Goal: Task Accomplishment & Management: Complete application form

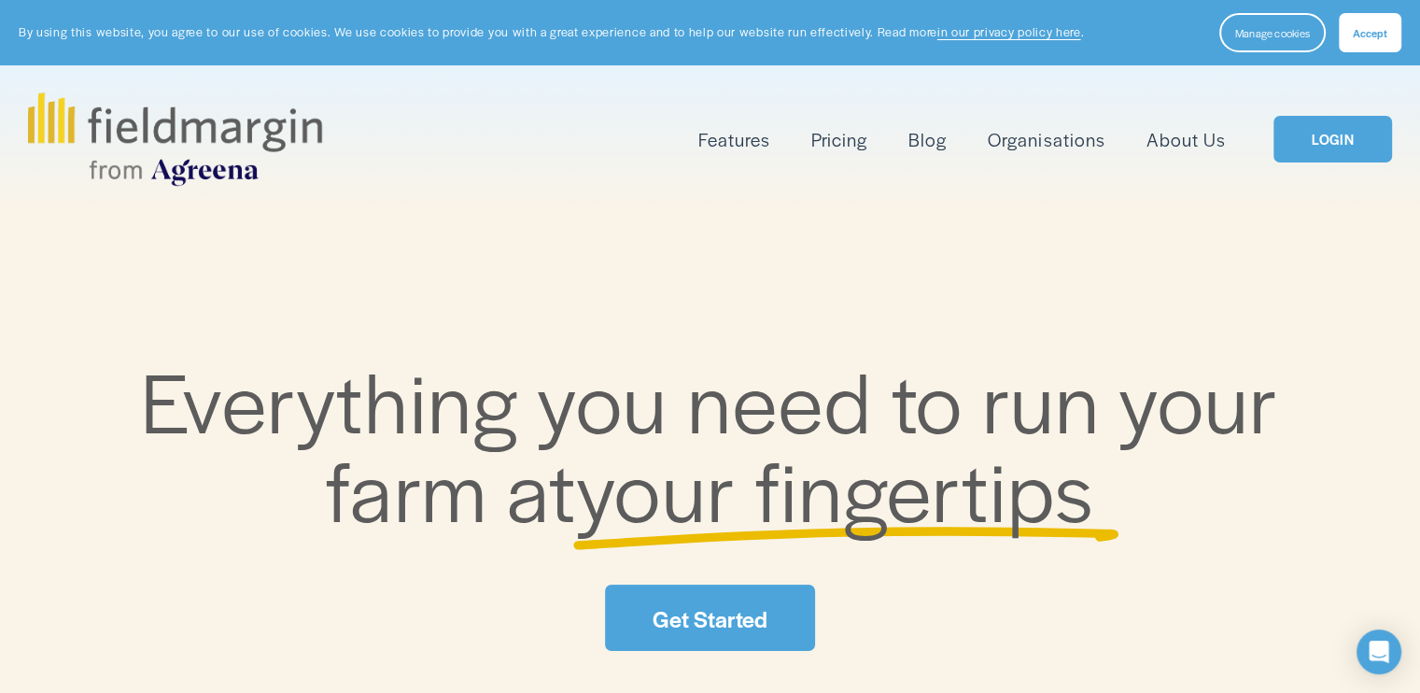
click at [836, 140] on link "Pricing" at bounding box center [839, 139] width 56 height 31
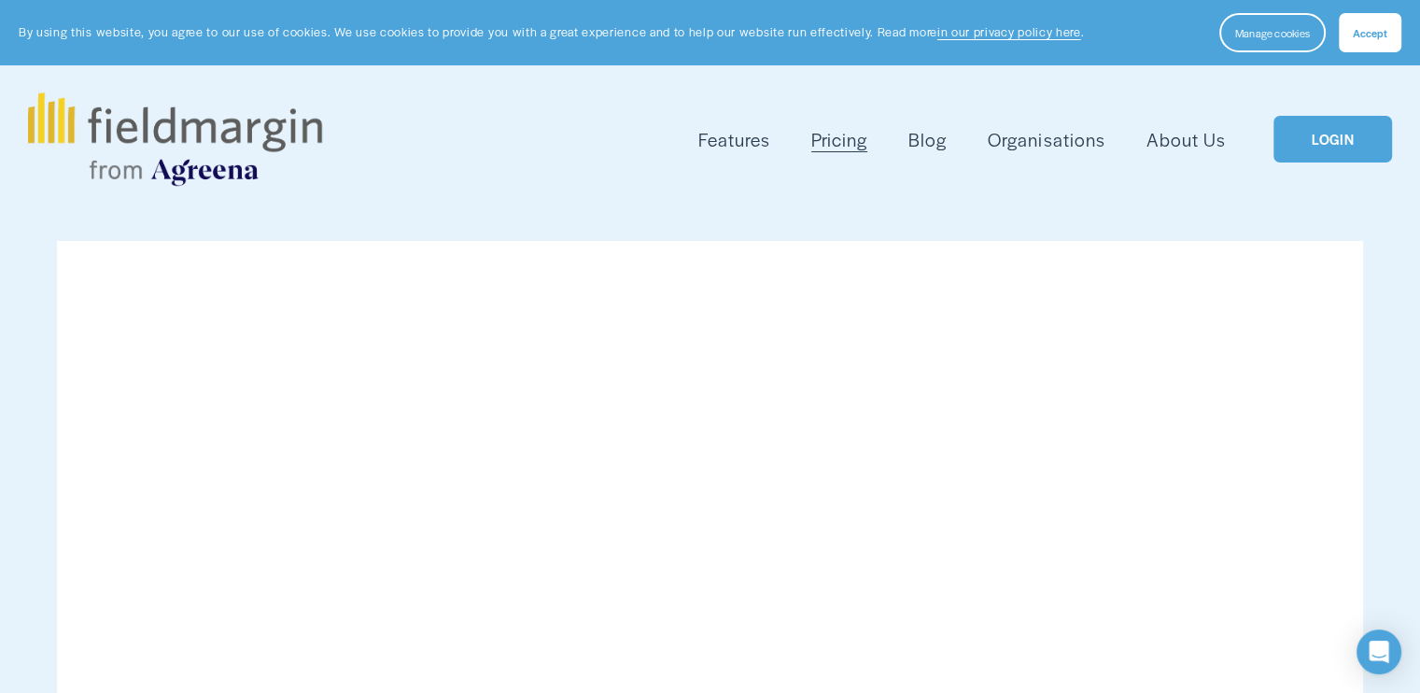
scroll to position [187, 0]
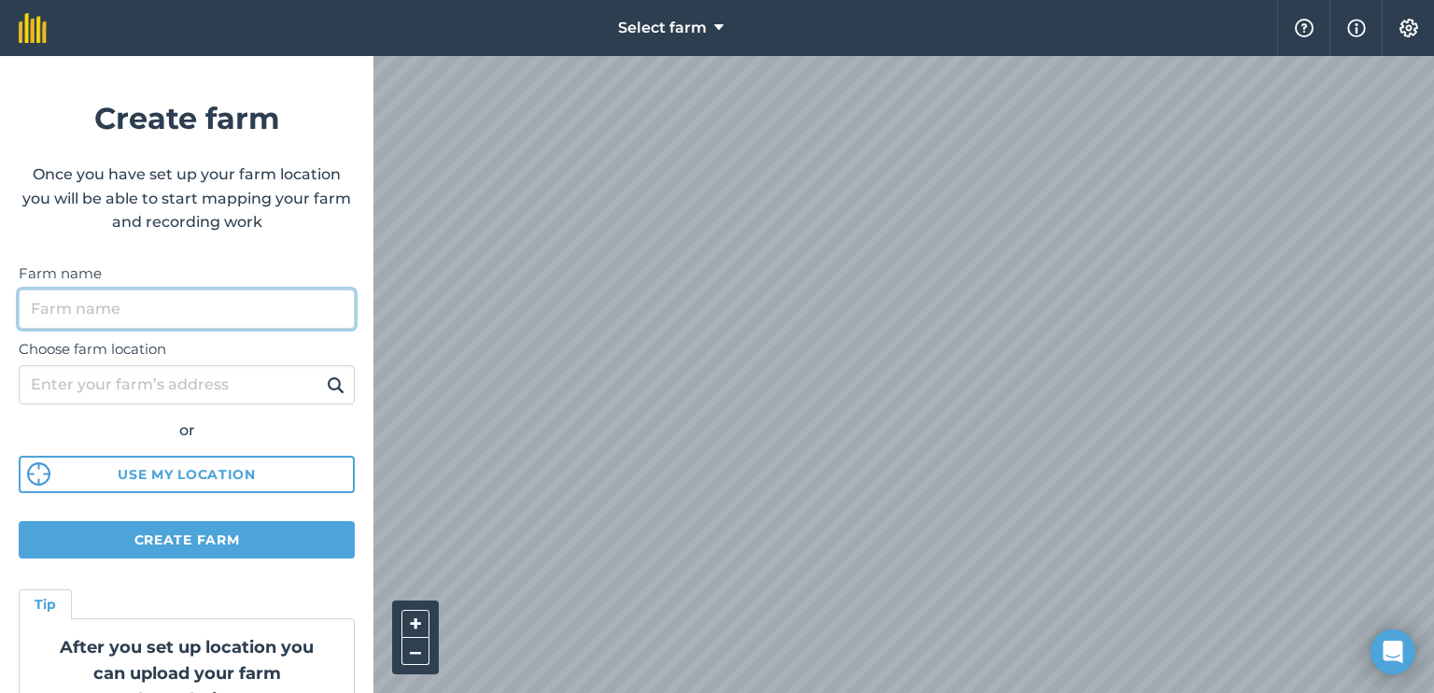
click at [214, 309] on input "Farm name" at bounding box center [187, 308] width 336 height 39
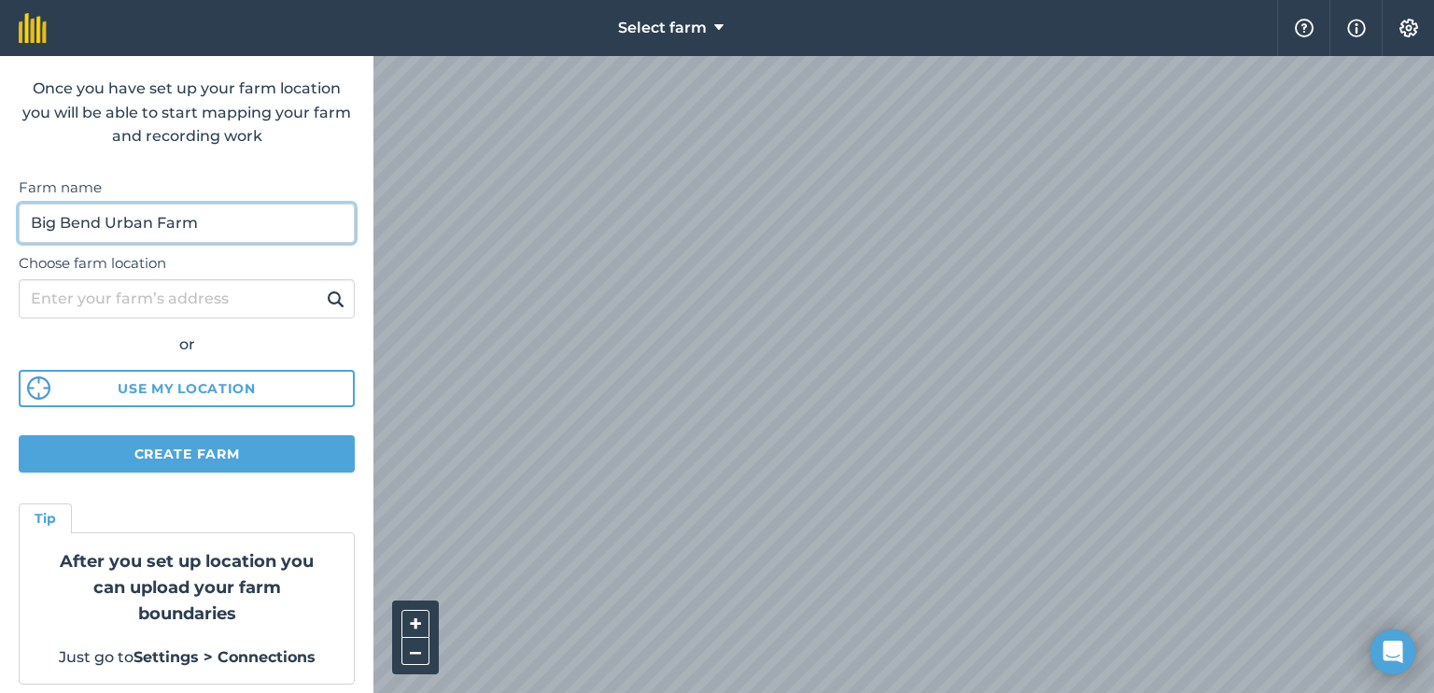
type input "Big Bend Urban Farm"
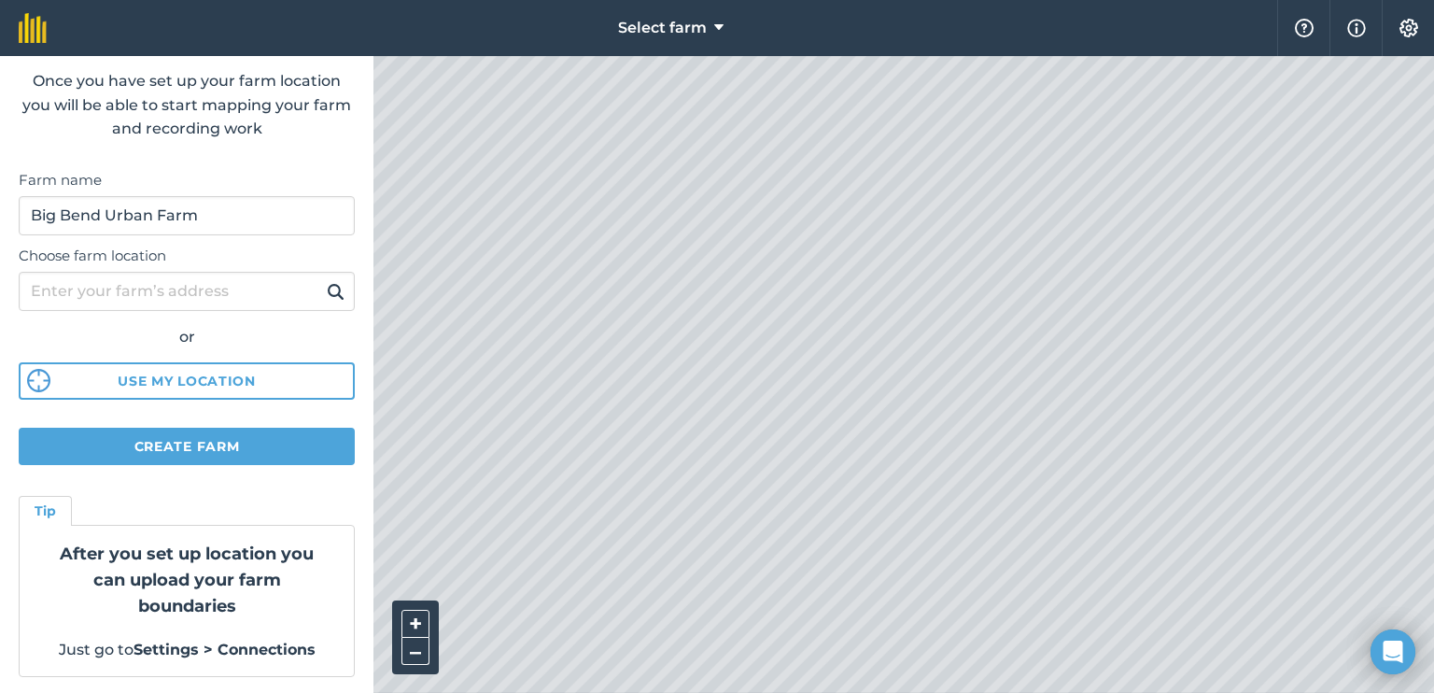
scroll to position [93, 0]
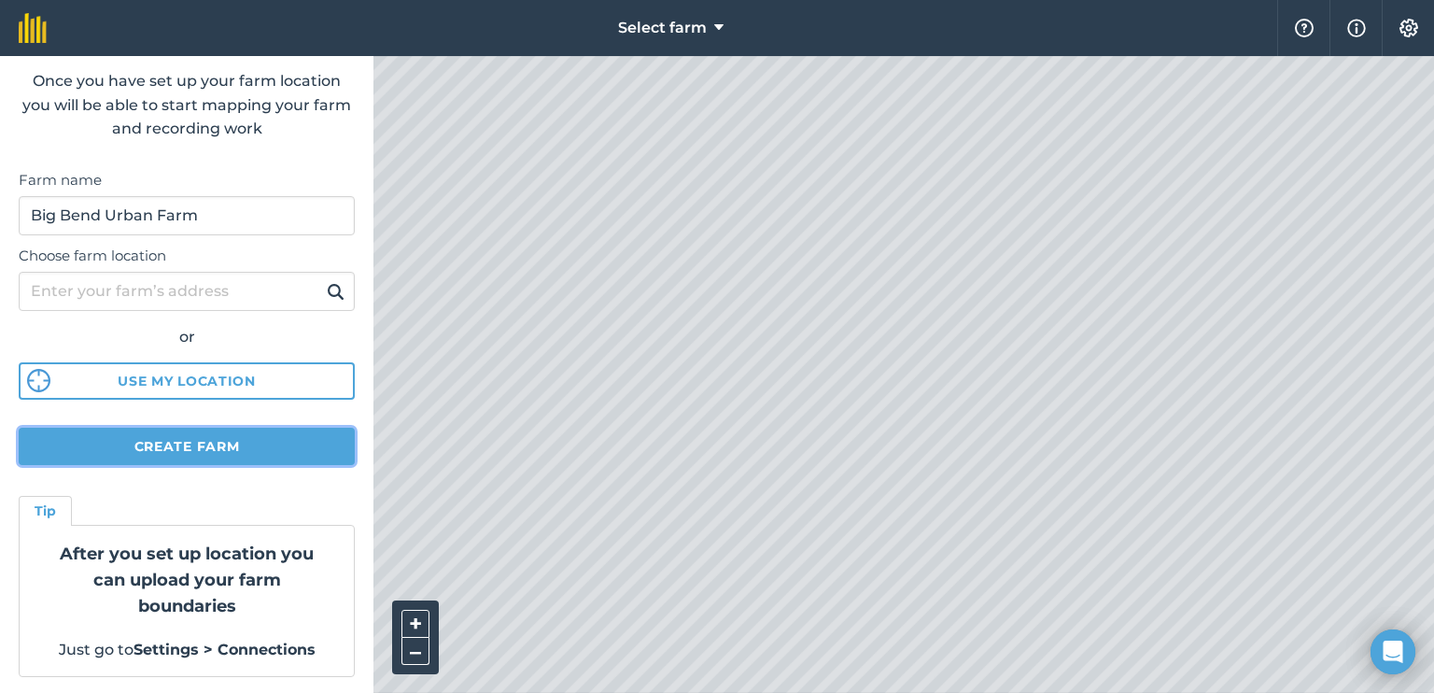
click at [154, 459] on button "Create farm" at bounding box center [187, 446] width 336 height 37
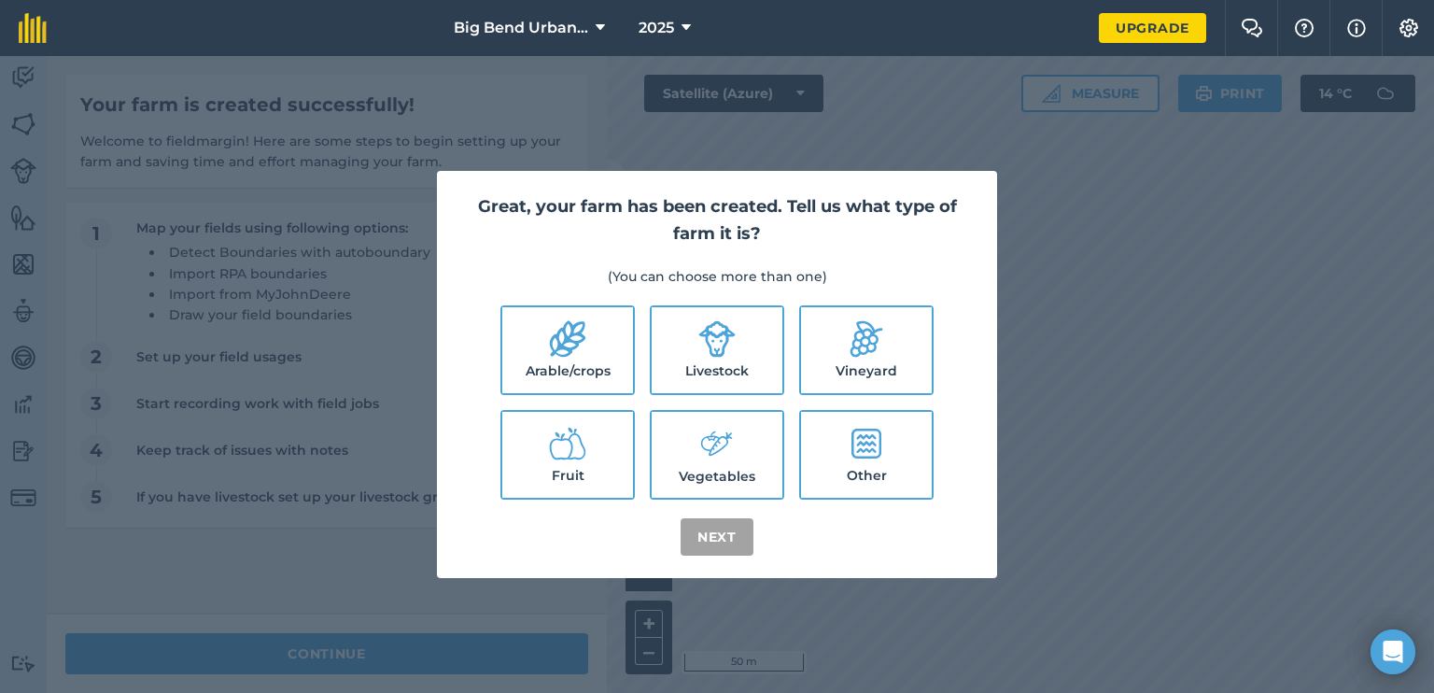
click at [708, 461] on icon at bounding box center [716, 444] width 37 height 40
checkbox input "true"
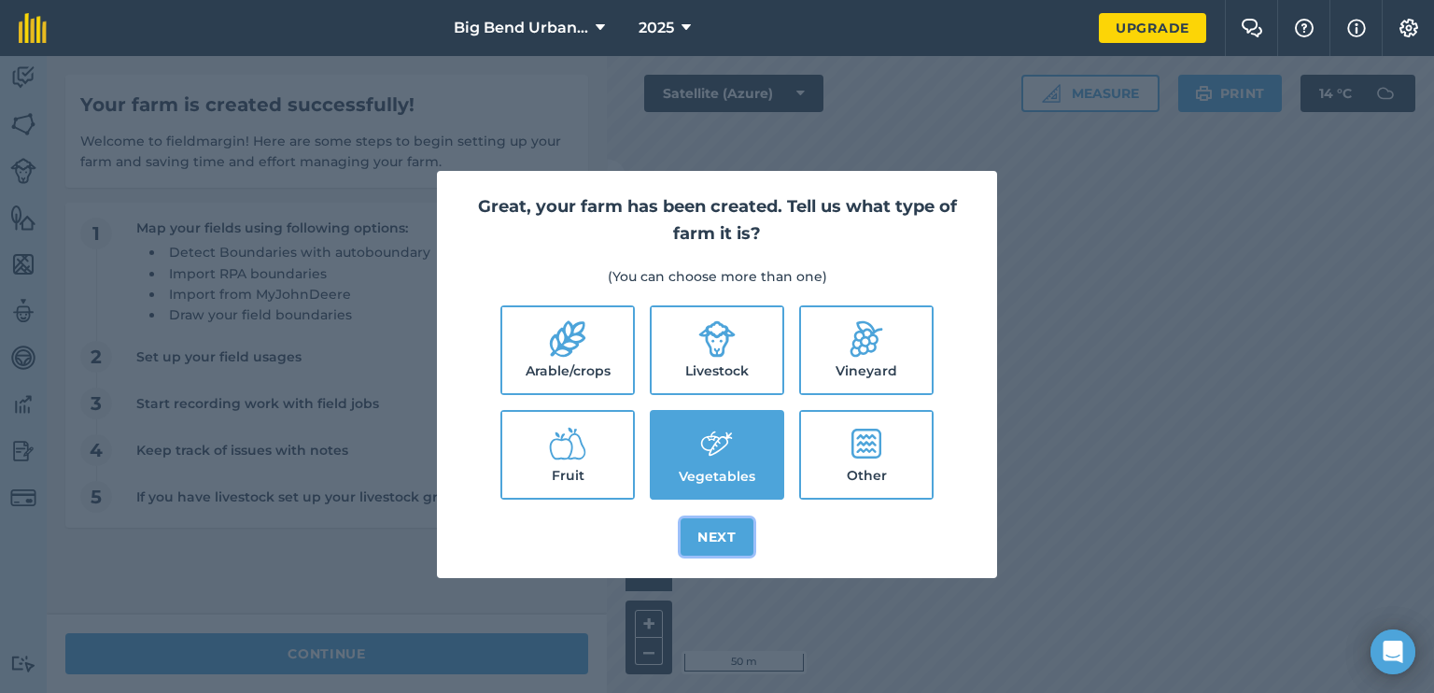
click at [717, 540] on button "Next" at bounding box center [717, 536] width 73 height 37
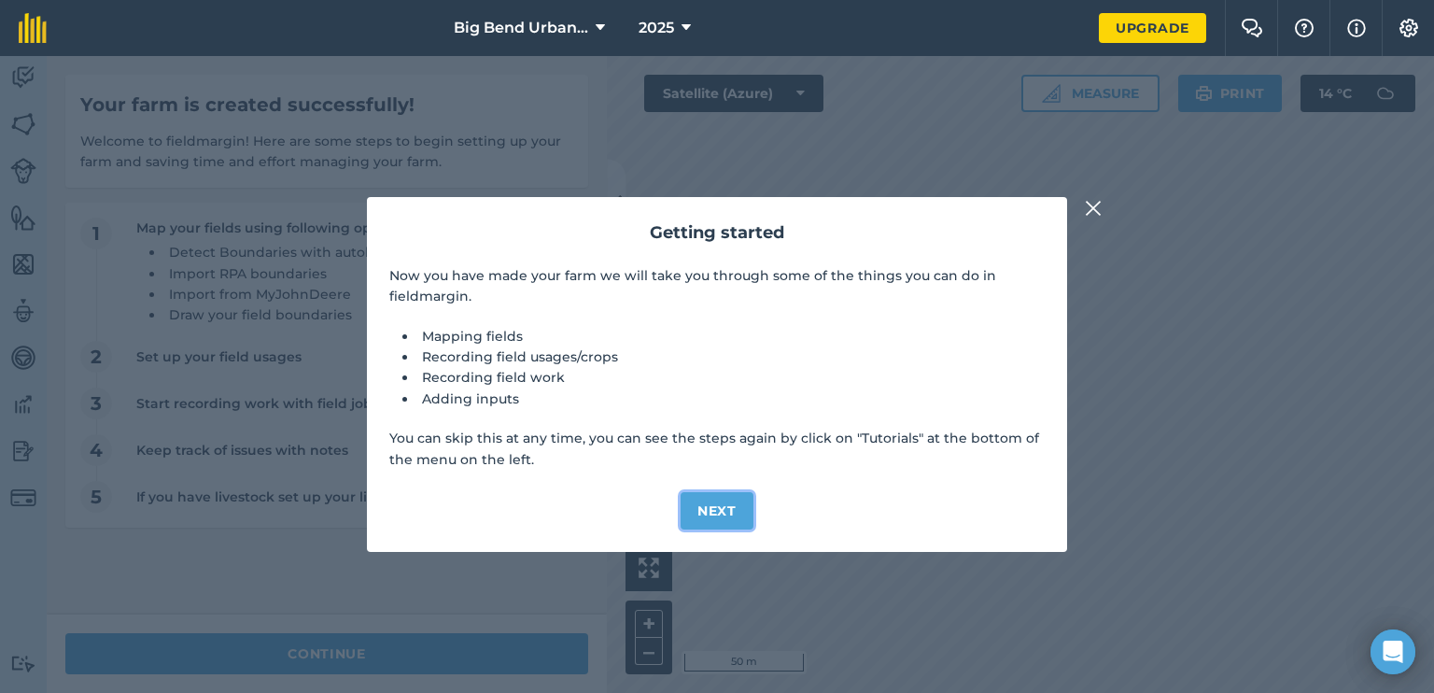
click at [711, 507] on button "Next" at bounding box center [717, 510] width 73 height 37
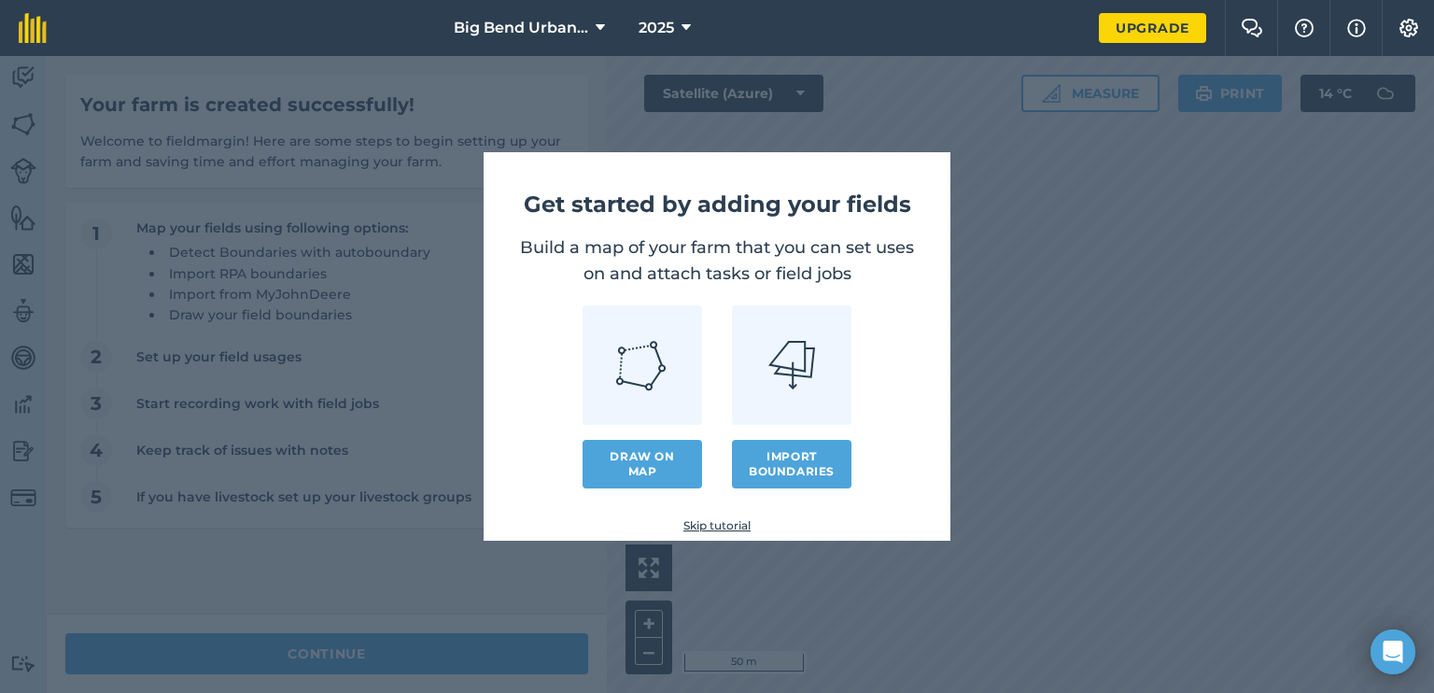
click at [710, 527] on link "Skip tutorial" at bounding box center [717, 525] width 407 height 15
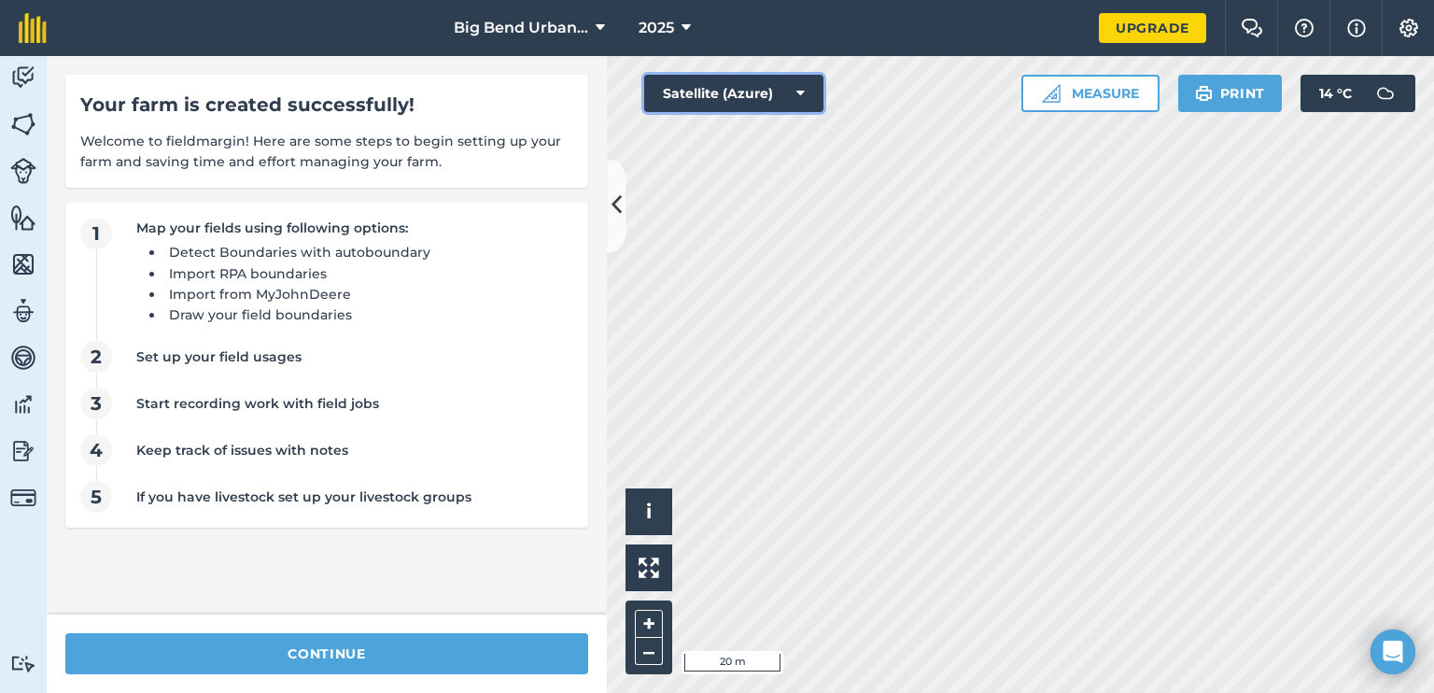
click at [797, 84] on icon at bounding box center [800, 93] width 8 height 19
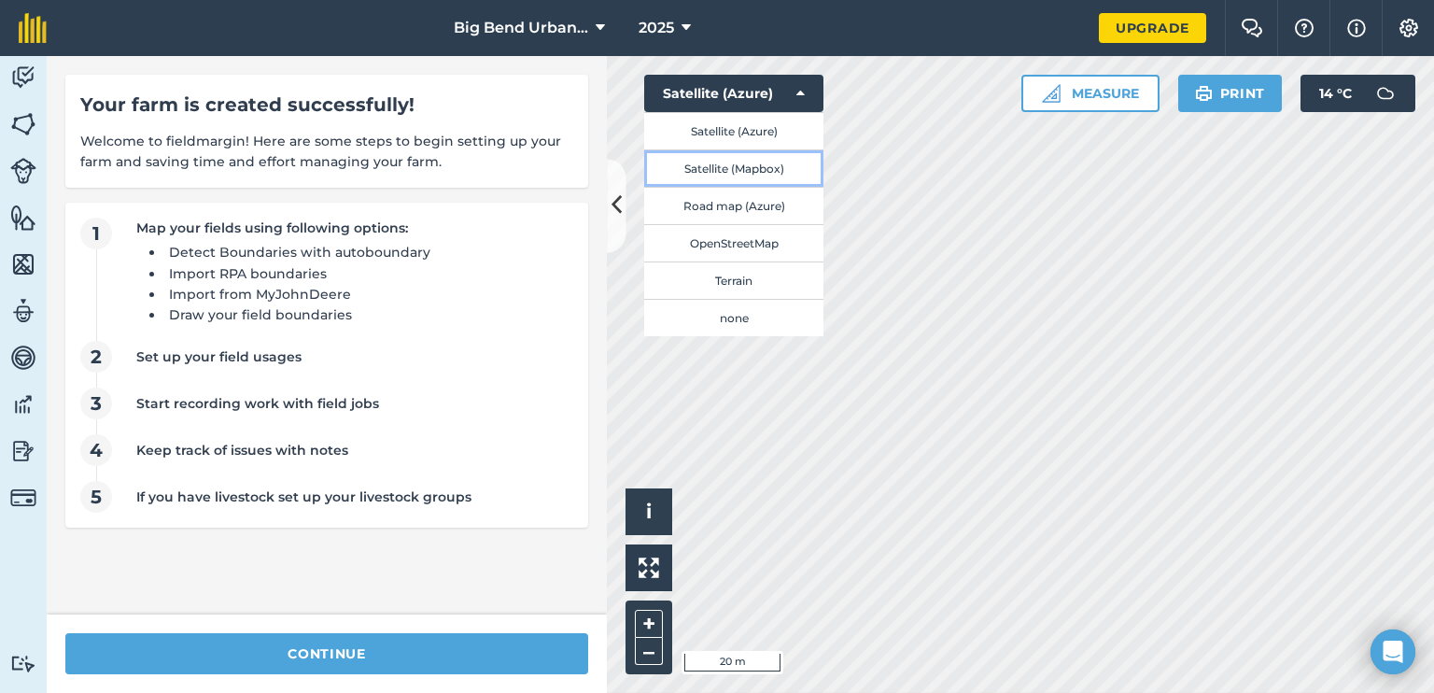
click at [755, 176] on button "Satellite (Mapbox)" at bounding box center [733, 167] width 179 height 37
